Goal: Task Accomplishment & Management: Use online tool/utility

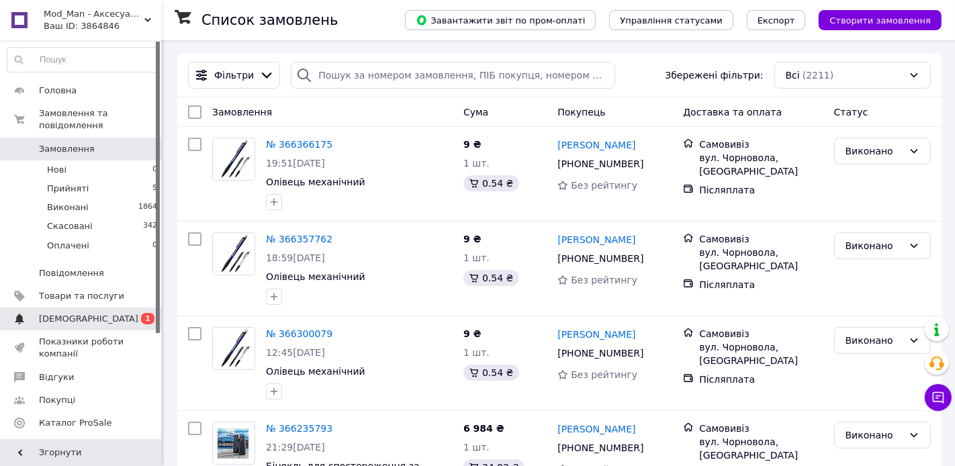
click at [77, 319] on span "[DEMOGRAPHIC_DATA]" at bounding box center [88, 319] width 99 height 12
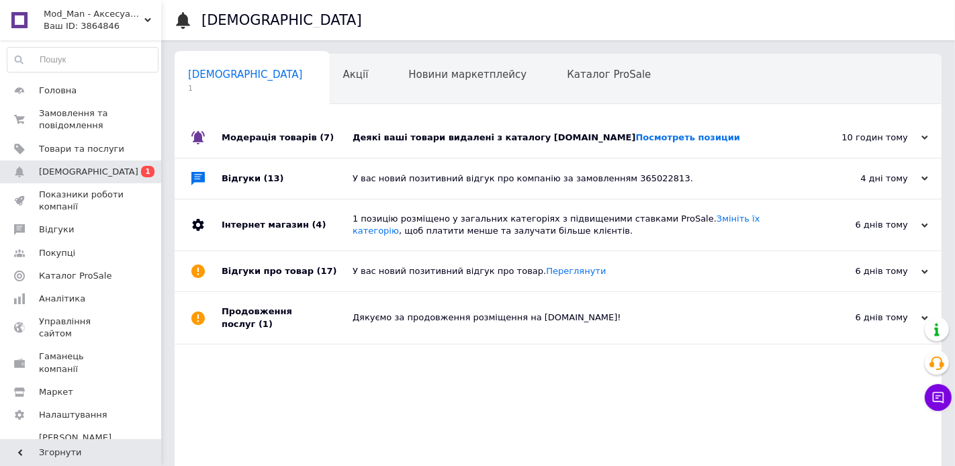
click at [884, 145] on div "10 годин тому [DATE]" at bounding box center [868, 138] width 148 height 40
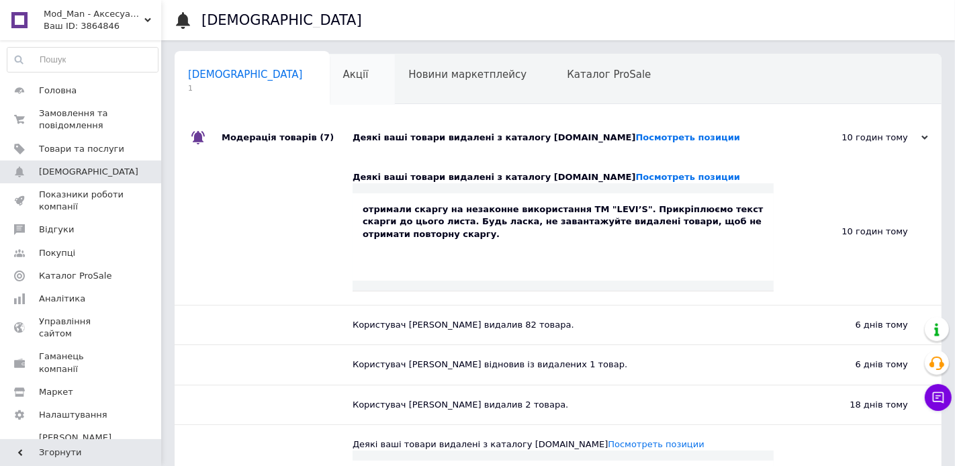
click at [343, 76] on span "Акції" at bounding box center [356, 75] width 26 height 12
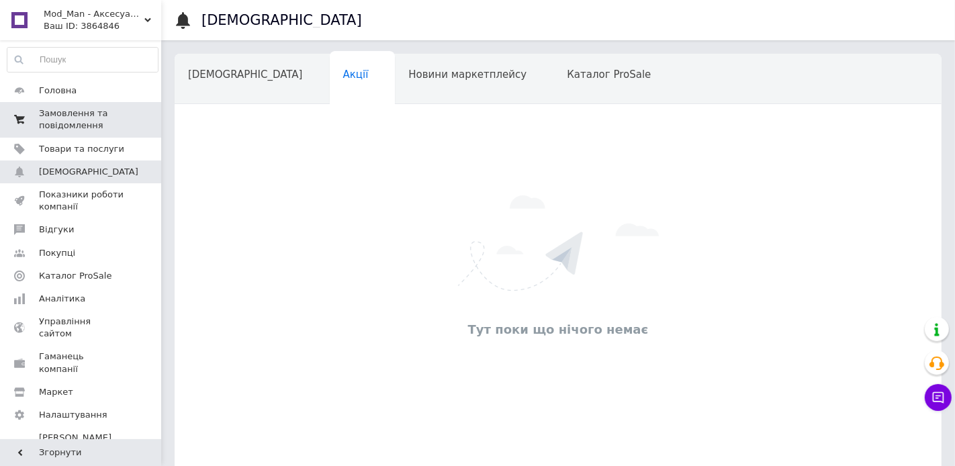
click at [75, 121] on span "Замовлення та повідомлення" at bounding box center [81, 119] width 85 height 24
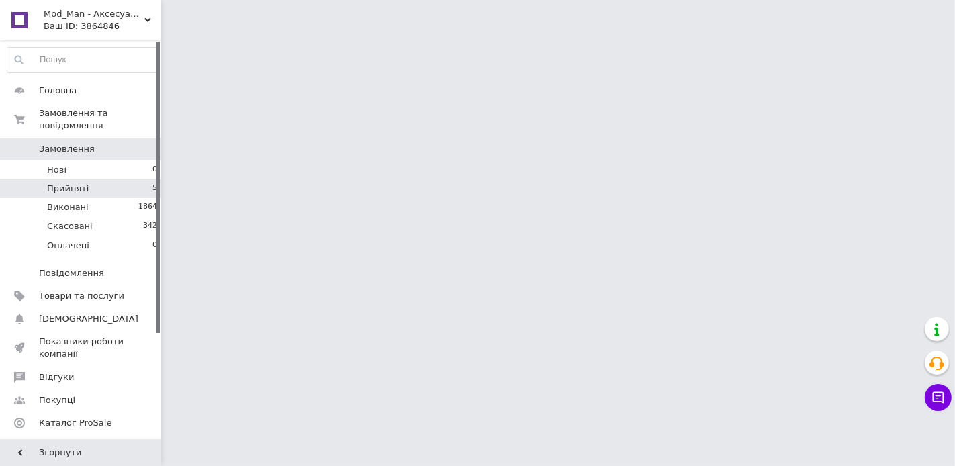
click at [83, 183] on span "Прийняті" at bounding box center [68, 189] width 42 height 12
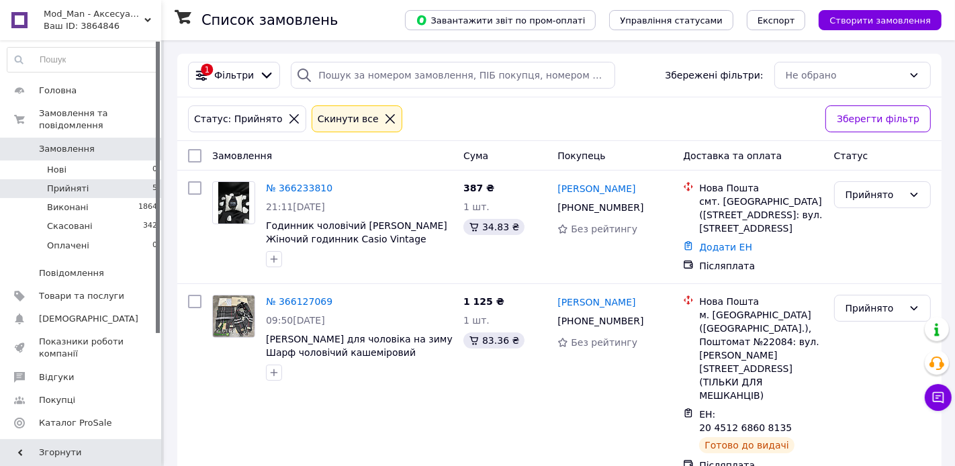
click at [81, 187] on span "Прийняті" at bounding box center [68, 189] width 42 height 12
click at [75, 292] on span "Товари та послуги" at bounding box center [81, 296] width 85 height 12
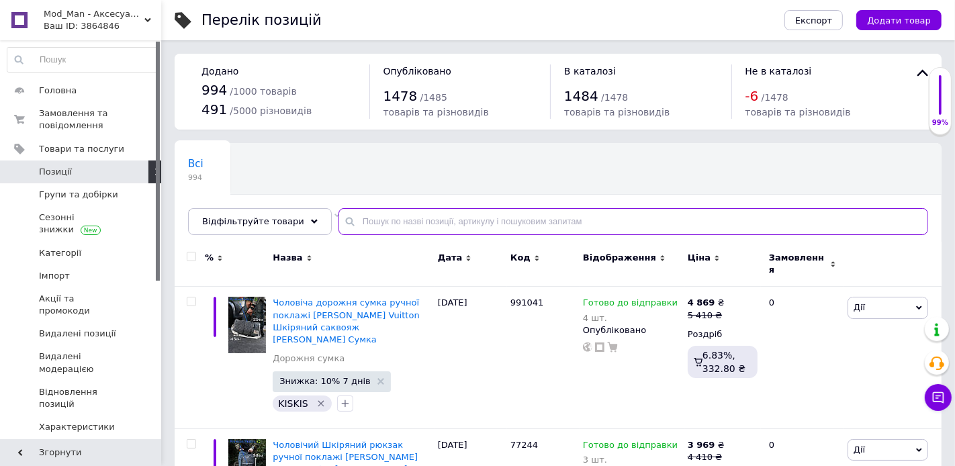
click at [384, 222] on input "text" at bounding box center [633, 221] width 590 height 27
paste input "Levis"
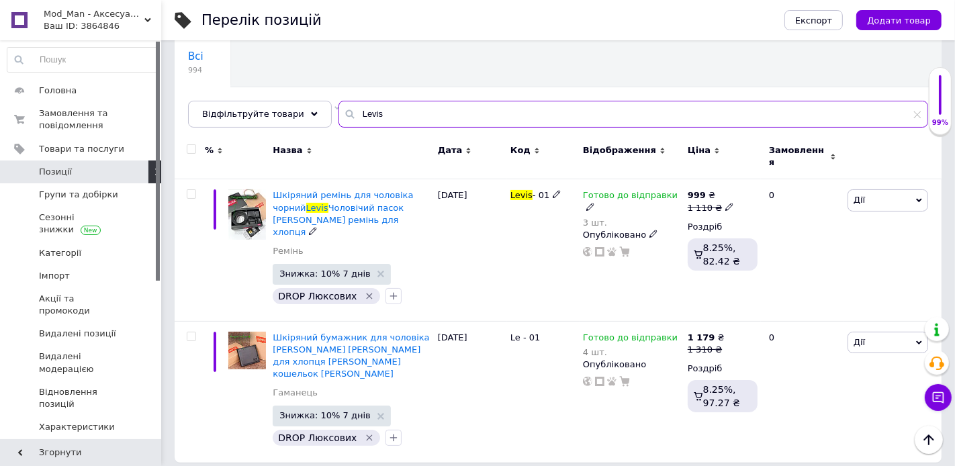
scroll to position [97, 0]
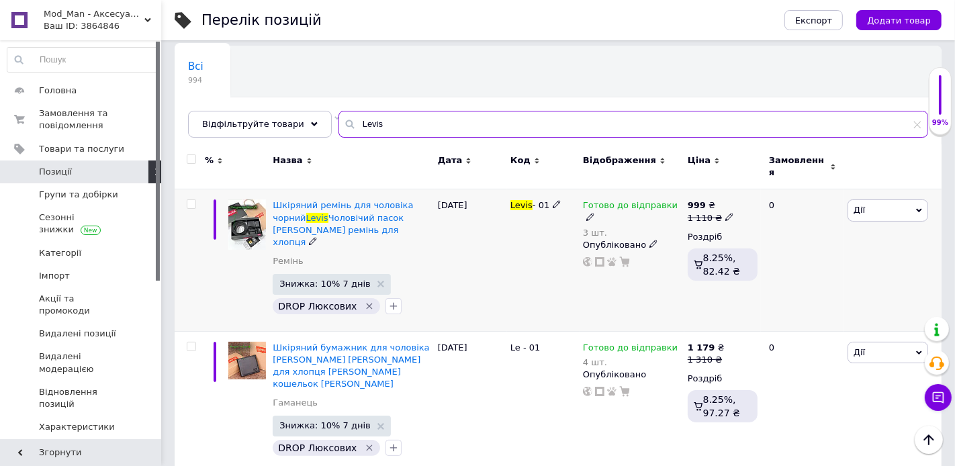
type input "Levis"
click at [896, 199] on span "Дії" at bounding box center [888, 209] width 81 height 21
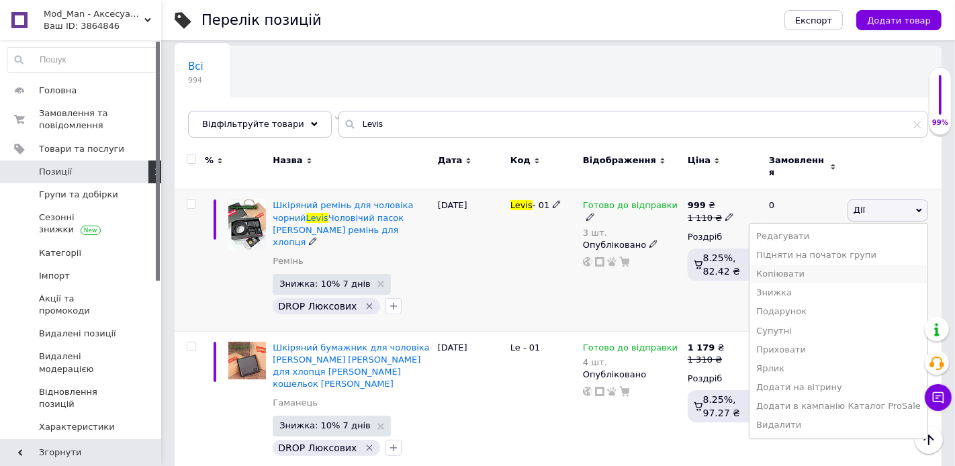
click at [803, 265] on li "Копіювати" at bounding box center [838, 274] width 178 height 19
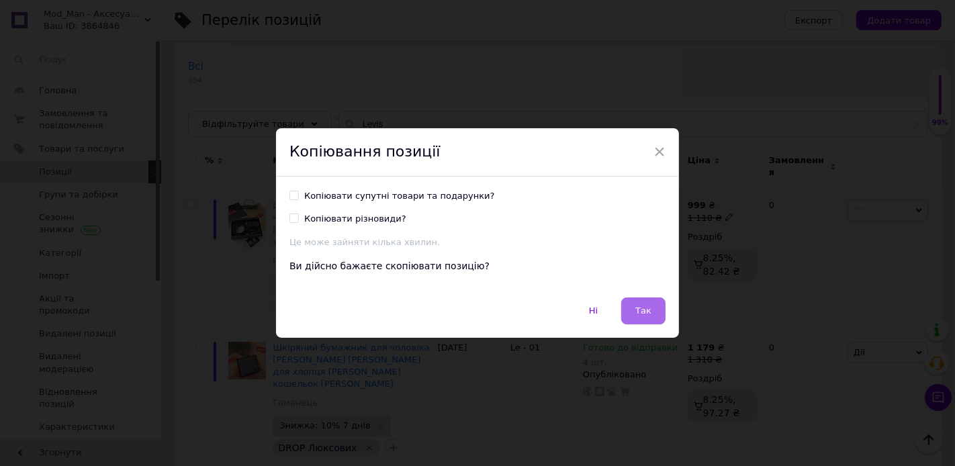
click at [646, 308] on span "Так" at bounding box center [643, 311] width 16 height 10
